Goal: Obtain resource: Download file/media

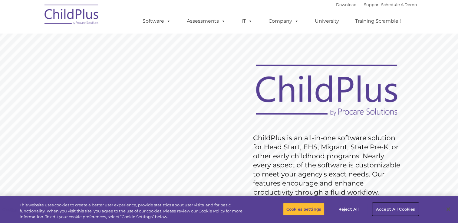
drag, startPoint x: 1, startPoint y: 112, endPoint x: 402, endPoint y: 205, distance: 411.8
click at [402, 205] on button "Accept All Cookies" at bounding box center [396, 209] width 46 height 13
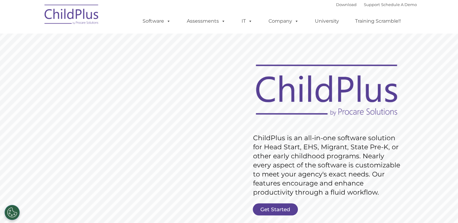
scroll to position [48, 0]
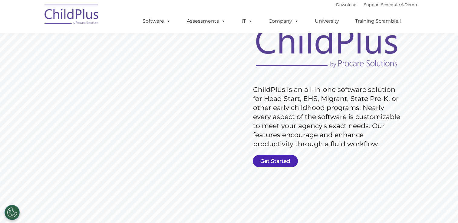
click at [286, 163] on link "Get Started" at bounding box center [275, 161] width 45 height 12
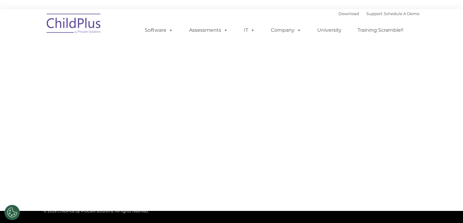
type input ""
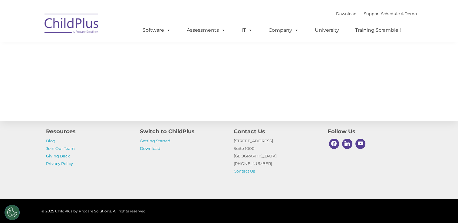
scroll to position [117, 0]
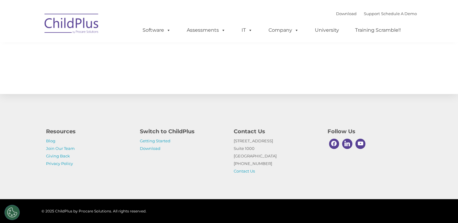
select select "MEDIUM"
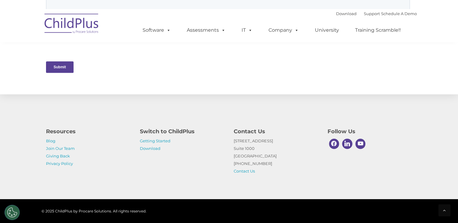
scroll to position [310, 0]
click at [151, 145] on p "Getting Started Download" at bounding box center [182, 144] width 85 height 15
click at [151, 147] on link "Download" at bounding box center [150, 148] width 21 height 5
